Goal: Task Accomplishment & Management: Use online tool/utility

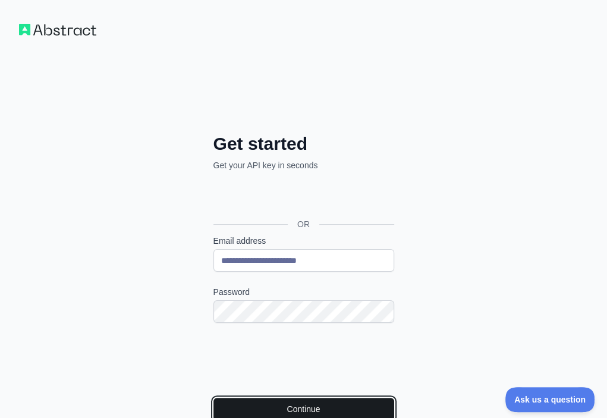
click at [213, 397] on button "Continue" at bounding box center [303, 408] width 181 height 23
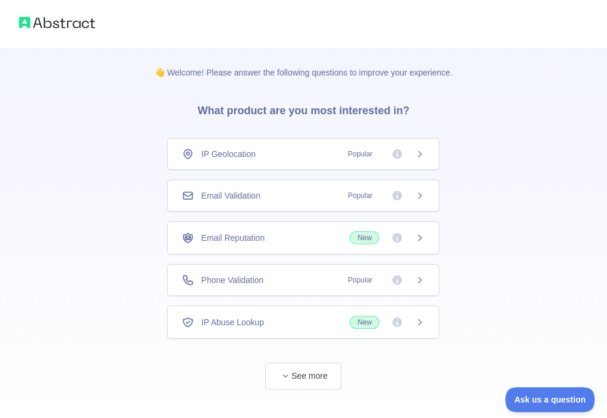
click at [305, 193] on div "Email Validation Popular" at bounding box center [303, 196] width 242 height 12
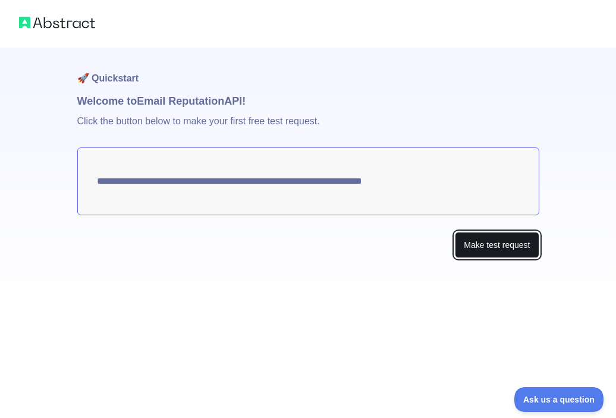
click at [496, 240] on button "Make test request" at bounding box center [497, 245] width 84 height 27
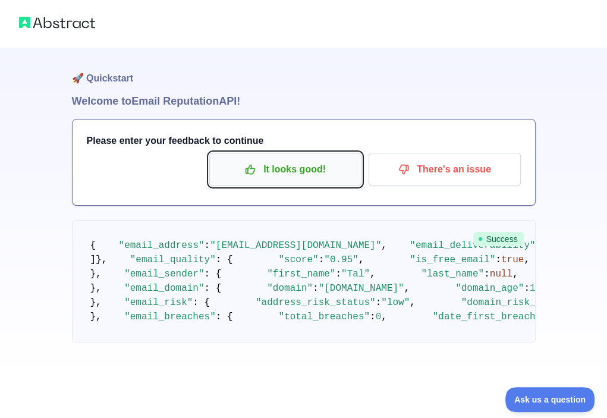
click at [301, 172] on p "It looks good!" at bounding box center [285, 169] width 134 height 20
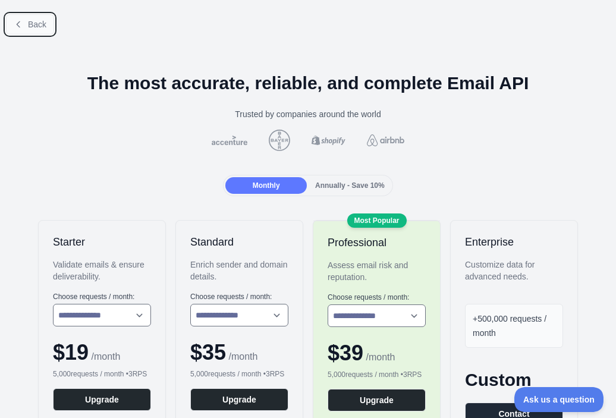
click at [29, 23] on span "Back" at bounding box center [37, 25] width 18 height 10
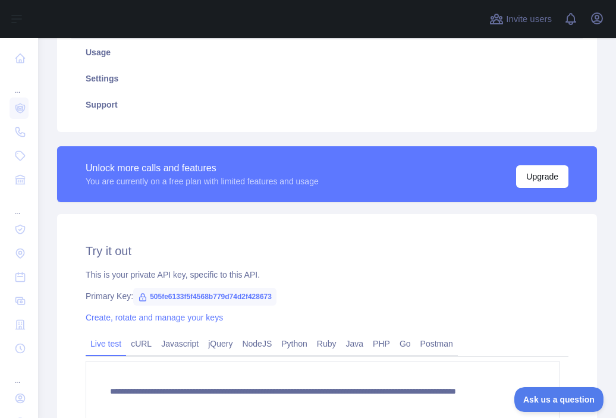
scroll to position [278, 0]
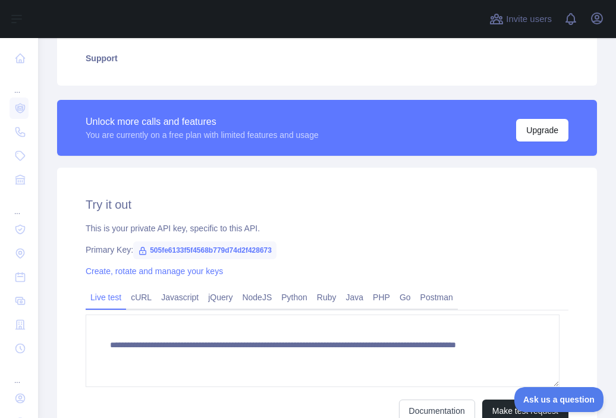
click at [261, 245] on span "505fe6133f5f4568b779d74d2f428673" at bounding box center [204, 250] width 143 height 18
copy span "505fe6133f5f4568b779d74d2f428673"
